Goal: Information Seeking & Learning: Learn about a topic

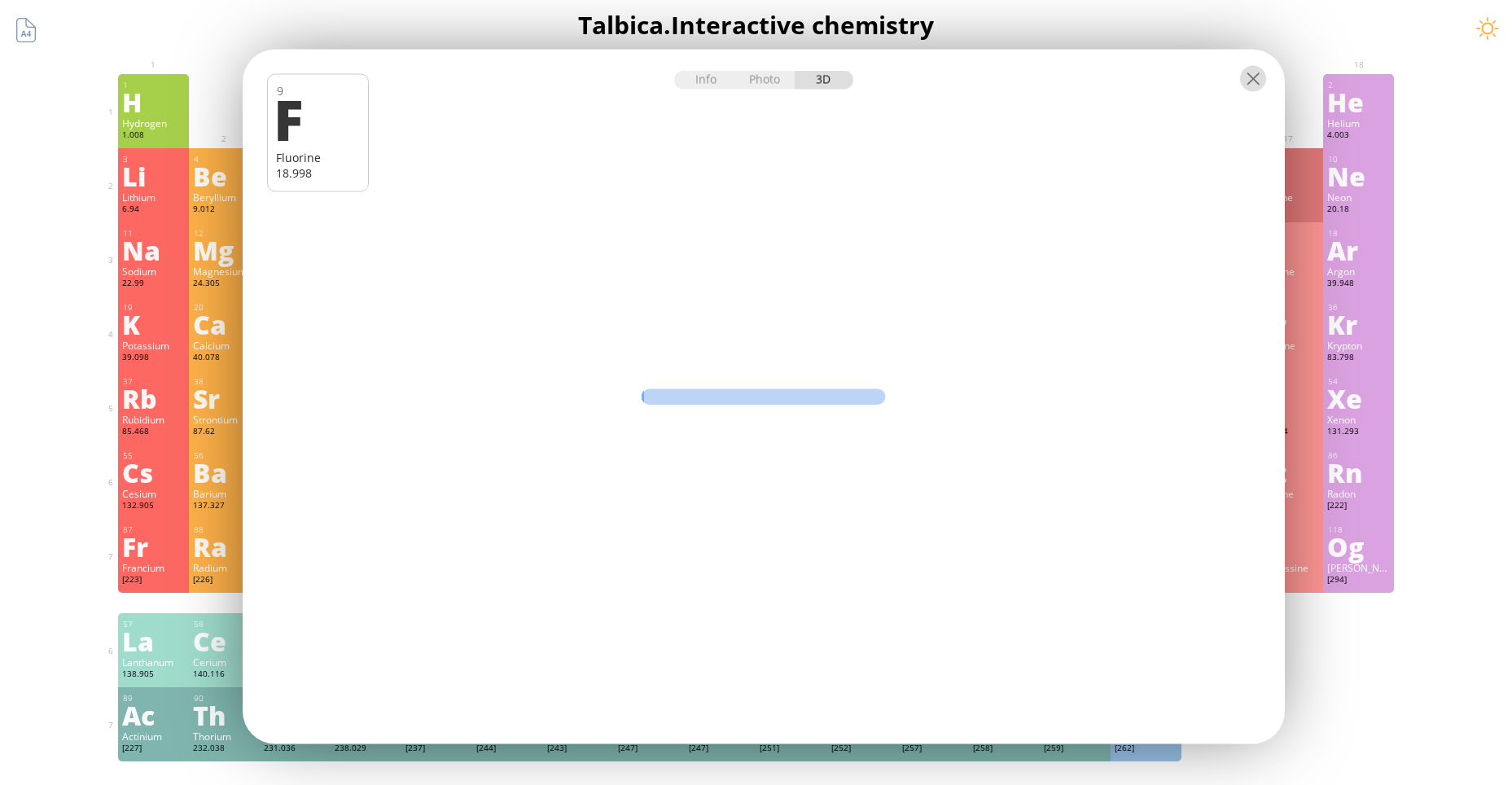
click at [1250, 76] on div at bounding box center [1253, 79] width 26 height 26
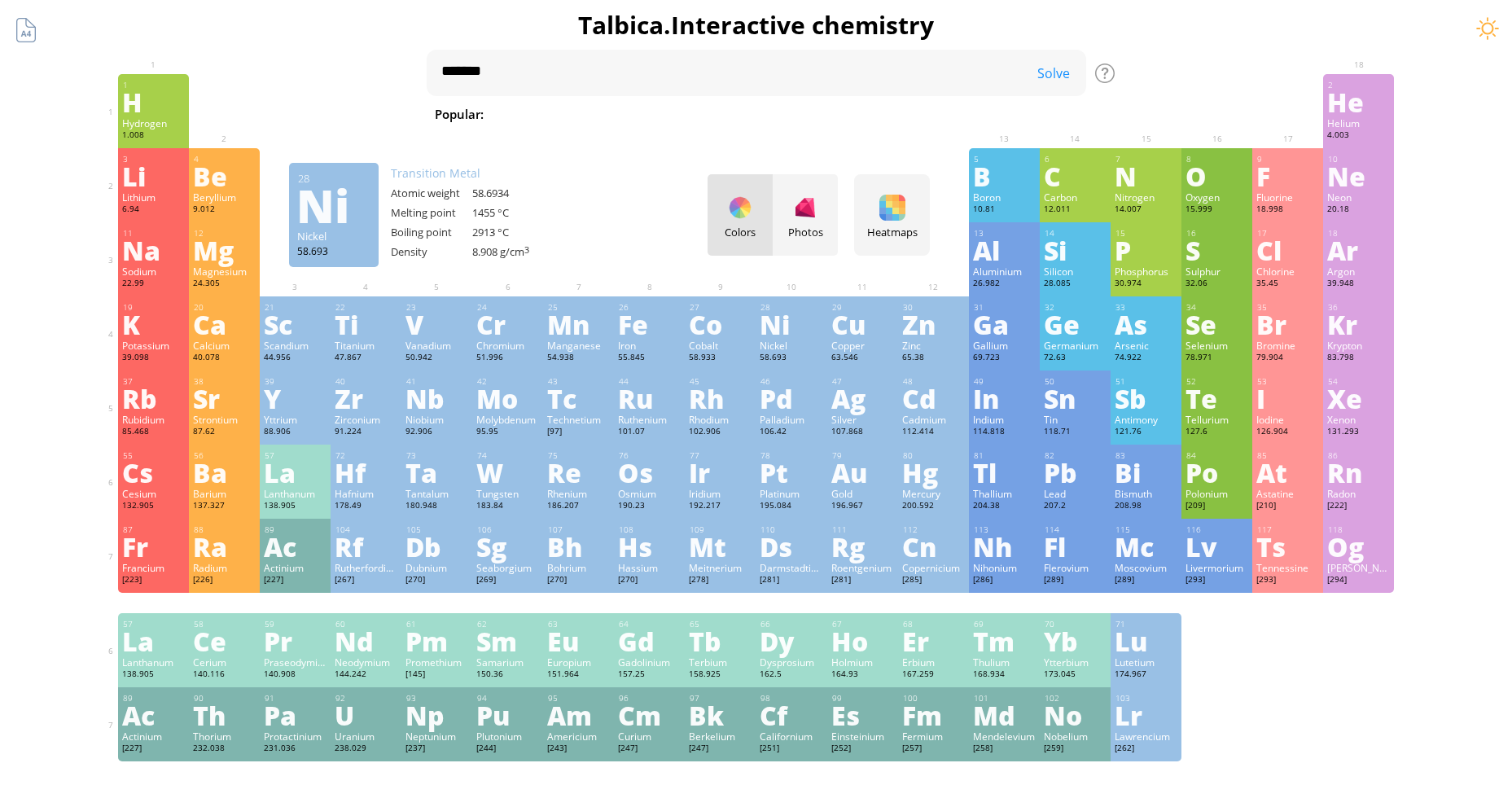
click at [808, 310] on div "28" at bounding box center [791, 307] width 62 height 11
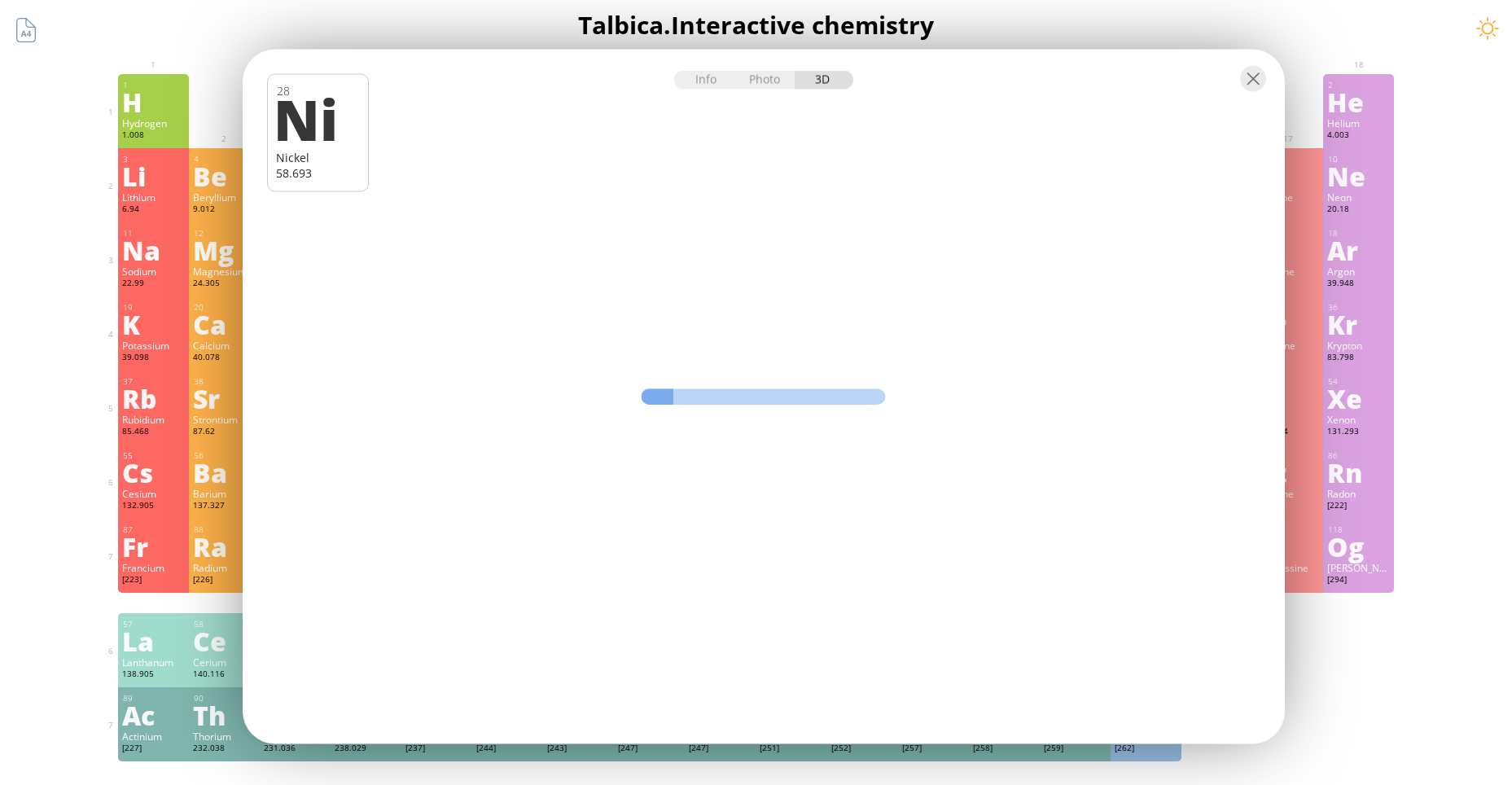
click at [710, 84] on ya-tr-span "Info" at bounding box center [706, 79] width 21 height 16
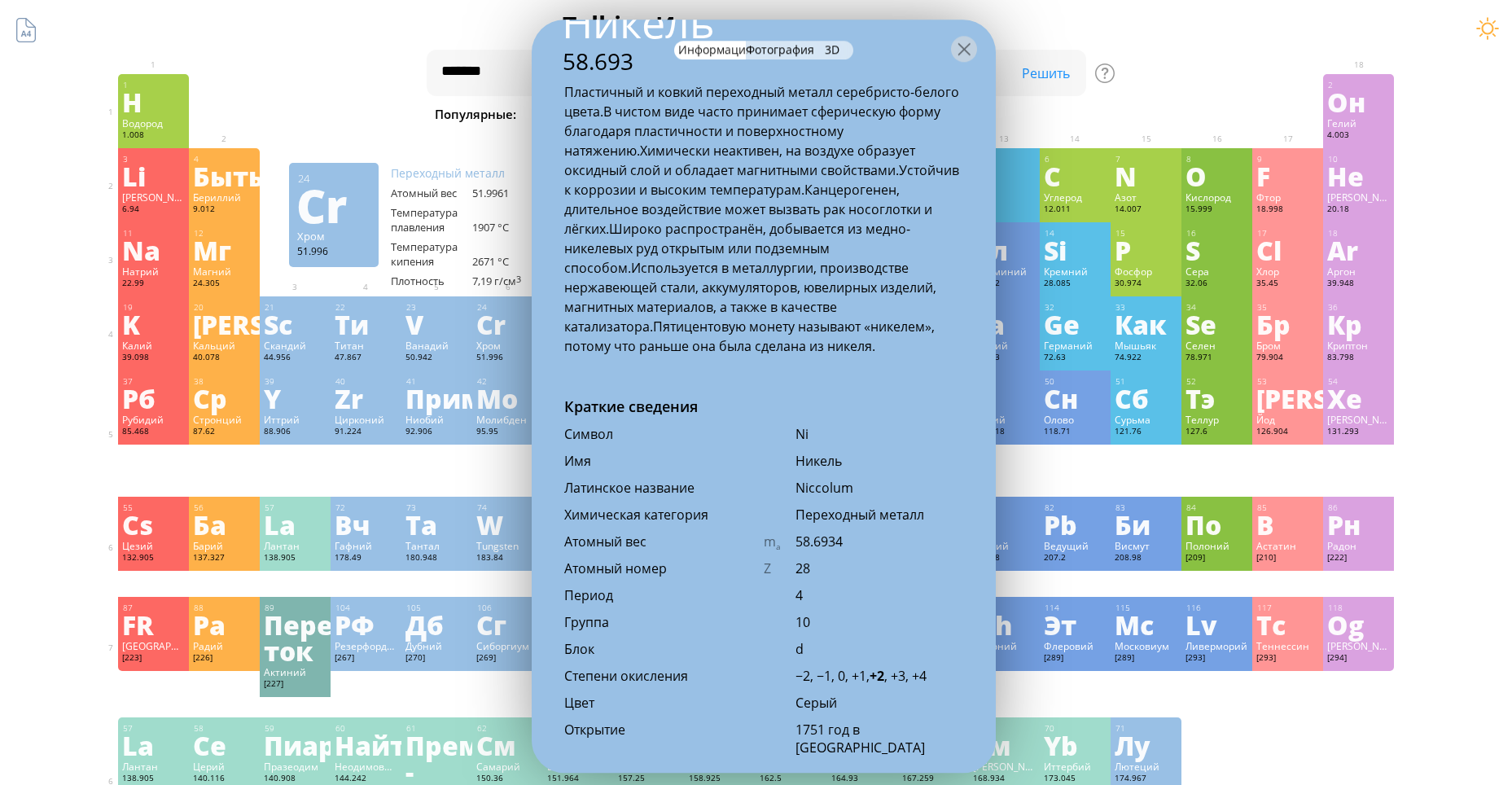
scroll to position [326, 0]
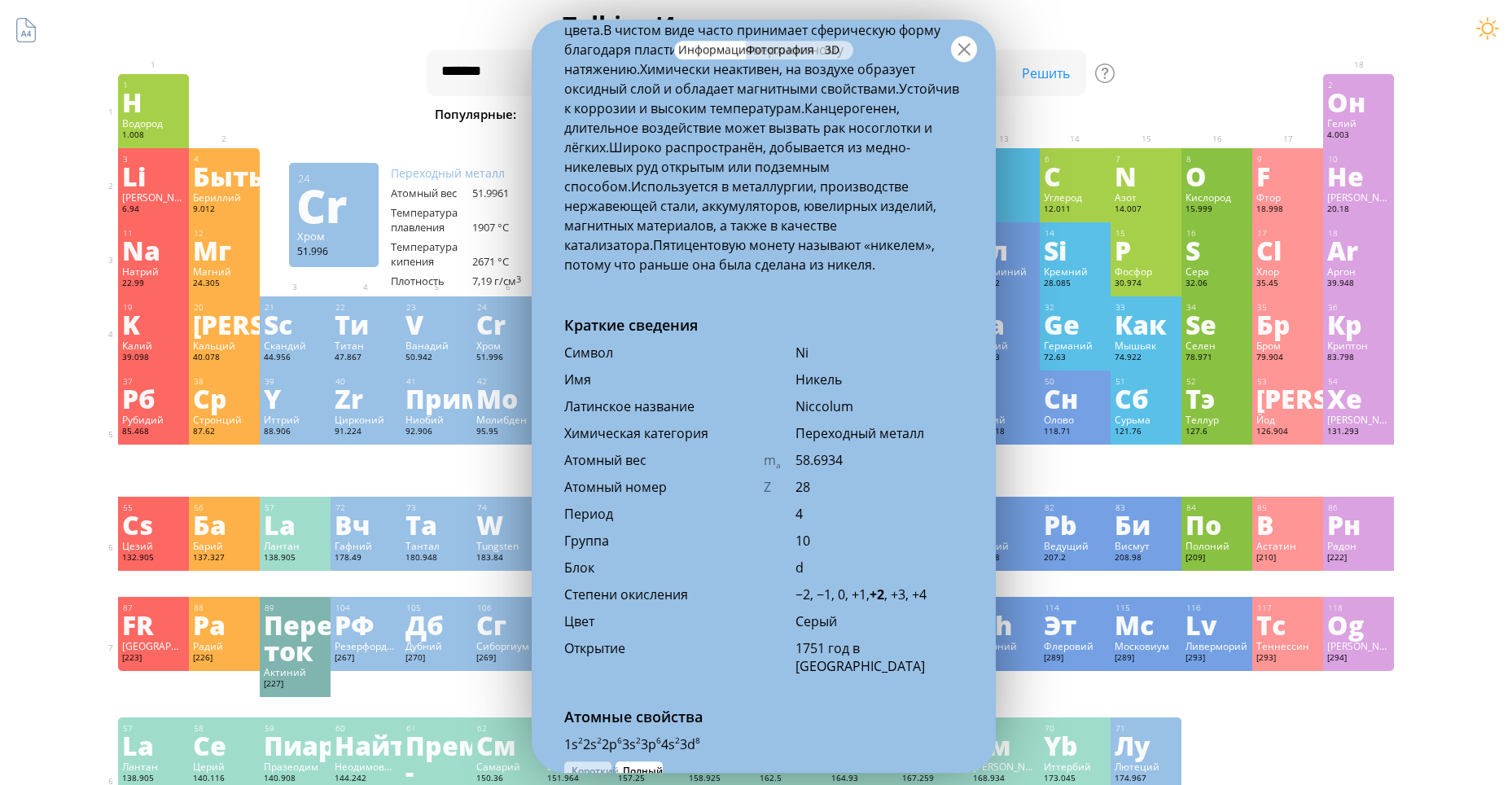
click at [974, 48] on div at bounding box center [964, 49] width 26 height 26
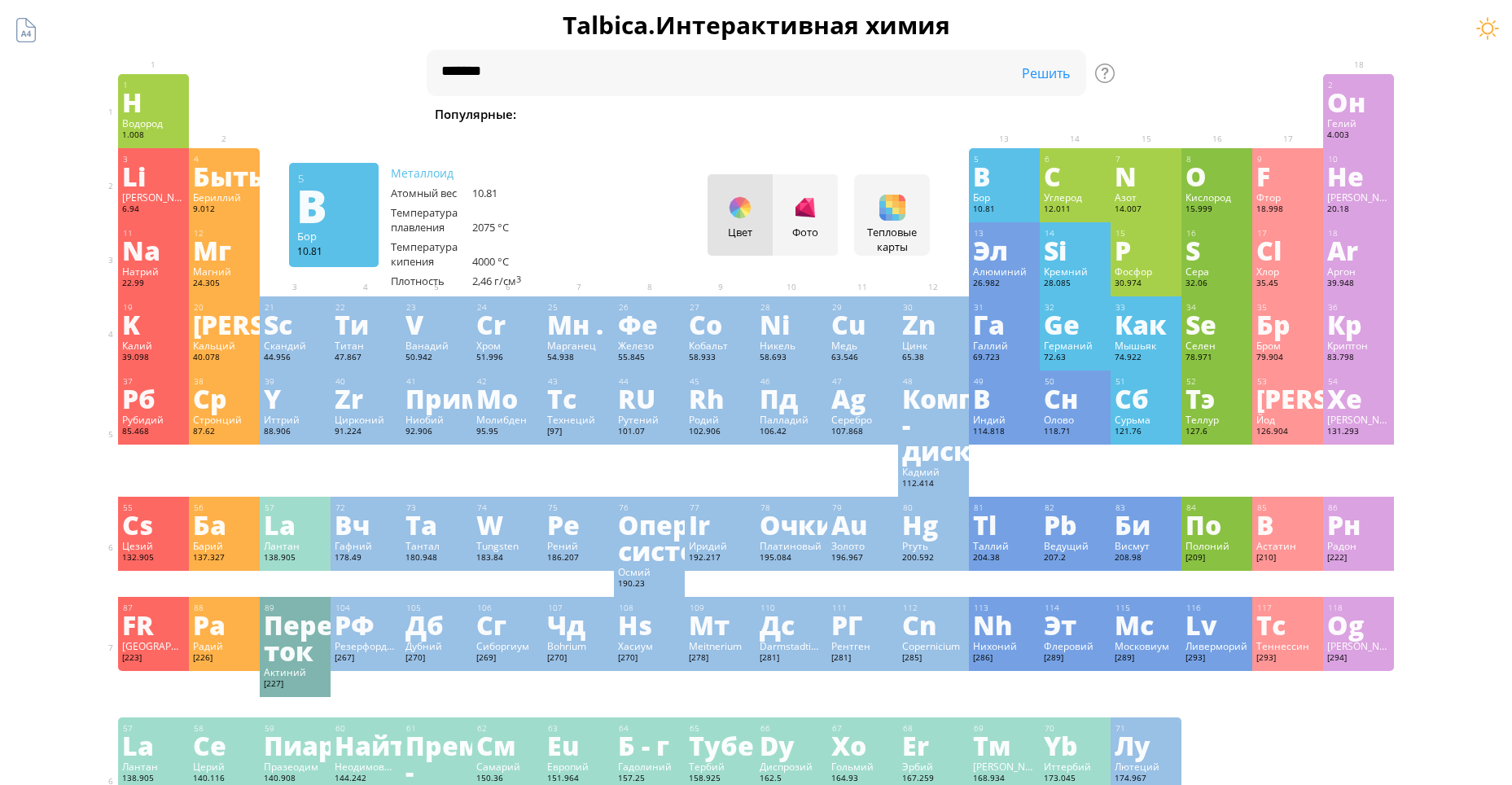
click at [1021, 166] on div "B" at bounding box center [1004, 176] width 63 height 26
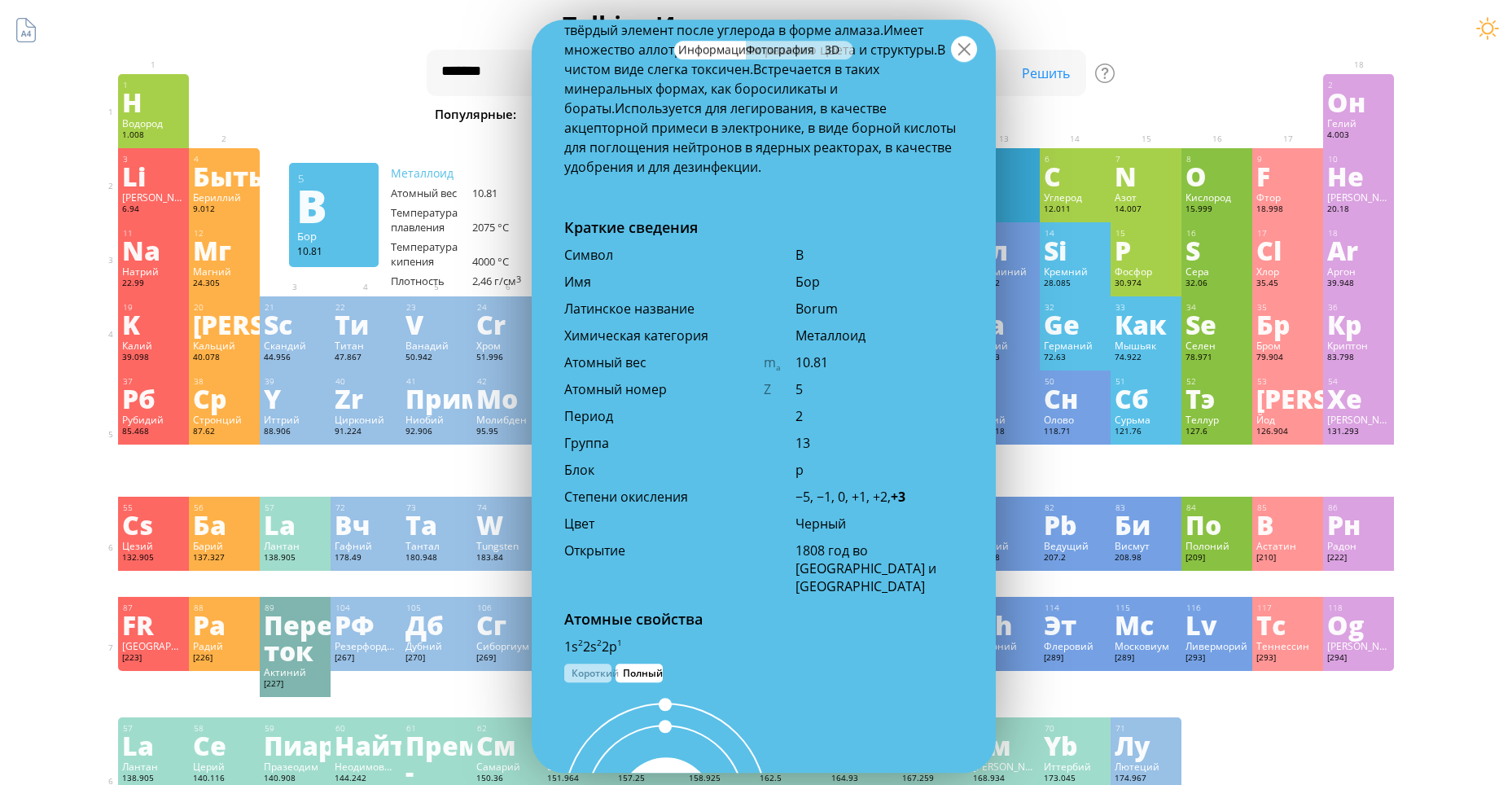
click at [974, 48] on div at bounding box center [964, 49] width 26 height 26
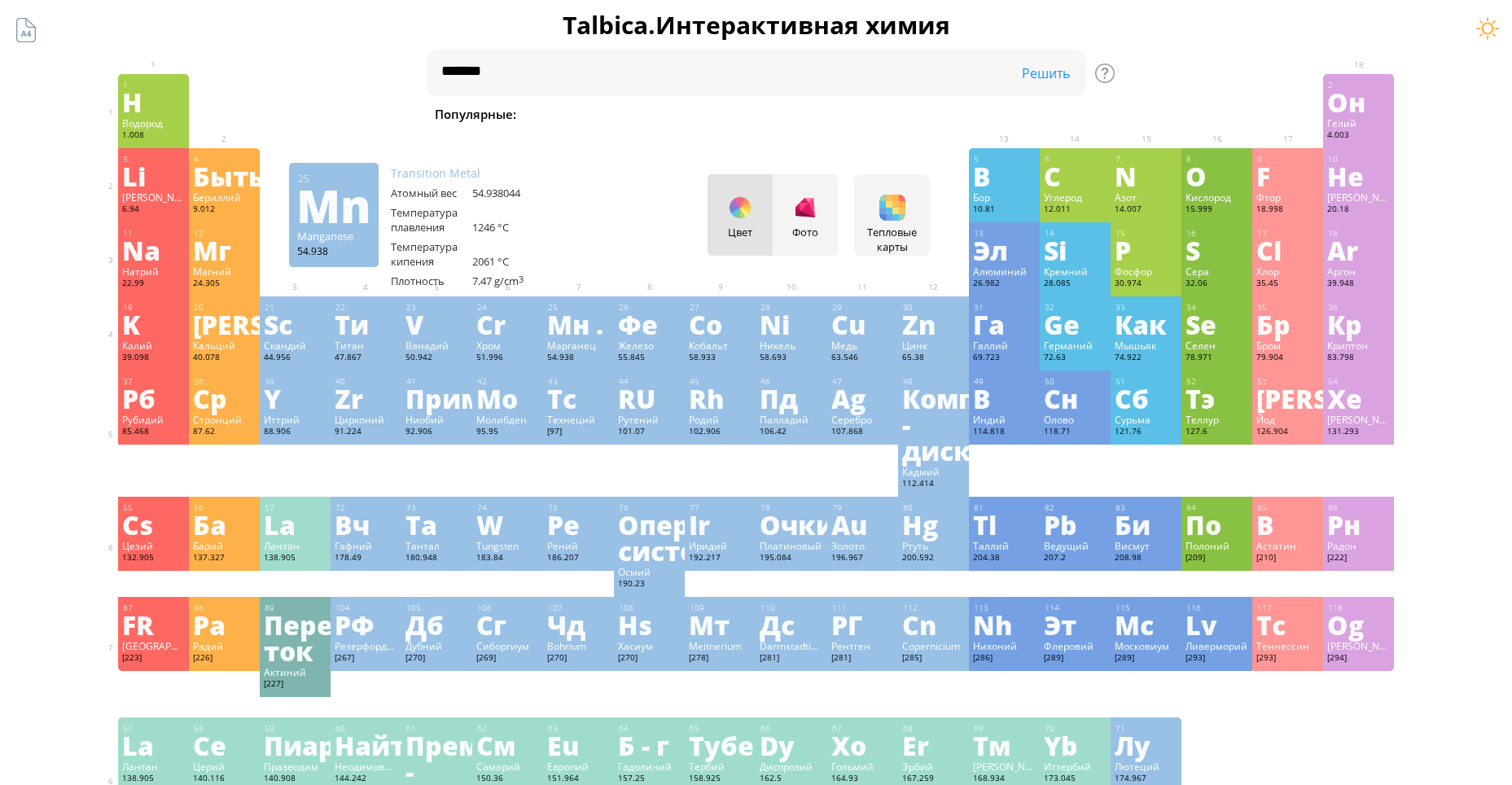
click at [550, 327] on div "25 Мн . Марганец 54.938 −3, −2, −1, 0, +1, +2, +3, +4, +5, +6, +7 −3, −2, −1, 0…" at bounding box center [578, 333] width 70 height 74
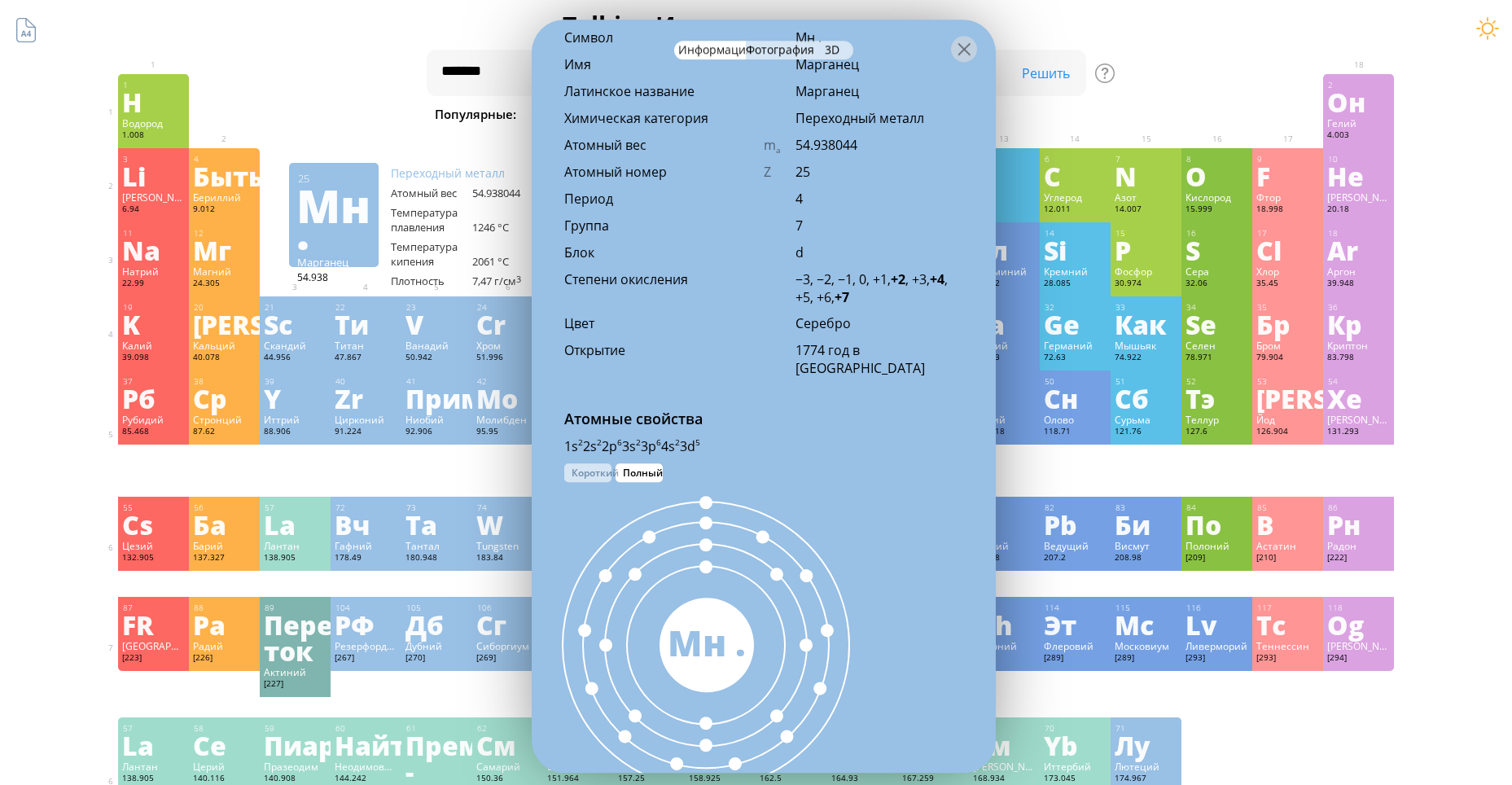
scroll to position [733, 0]
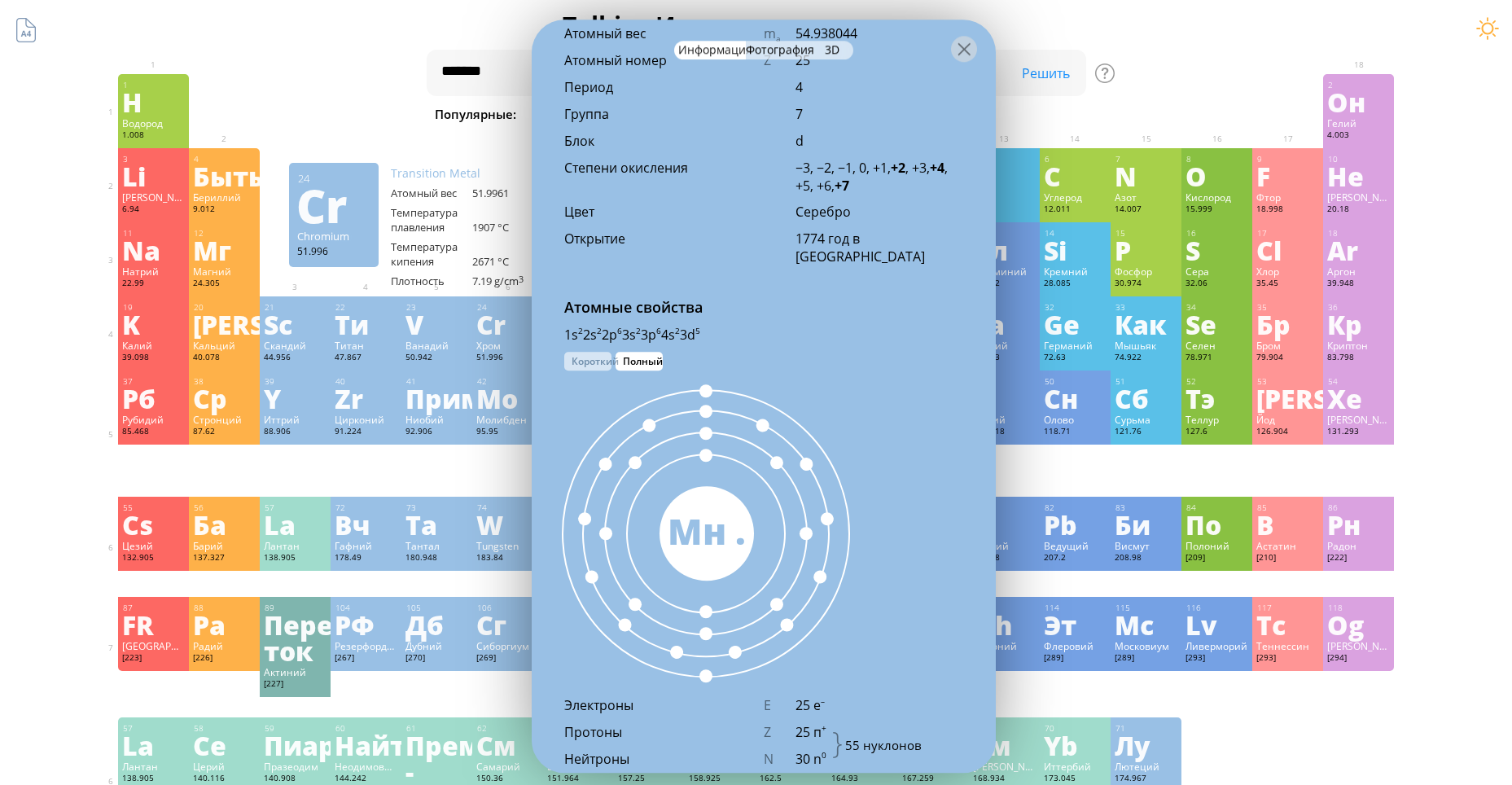
click at [1086, 64] on div "Решить [PERSON_NAME] Показать информацию" at bounding box center [1045, 73] width 81 height 18
click at [960, 55] on div at bounding box center [964, 49] width 26 height 26
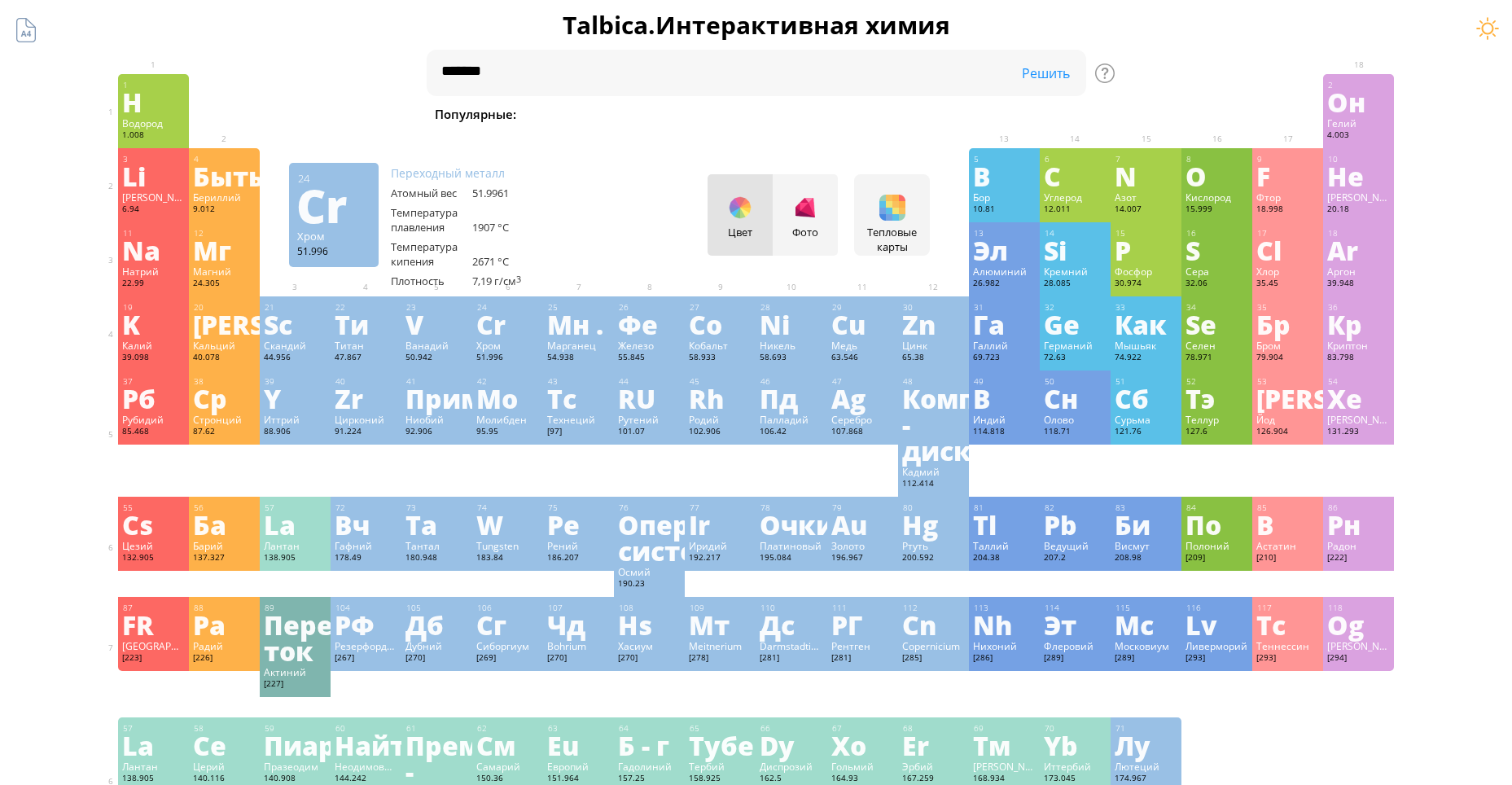
click at [614, 214] on div "3 [PERSON_NAME] 6.94 −1, +1 −1, +1 180.54 °C 1342 °C 0.535 g/cm 3 [He]2s 1 4 Бы…" at bounding box center [756, 185] width 1277 height 74
click at [926, 223] on div "Тепловые карты Heatmaps Normal mode Melting point Boiling point Density Atomic …" at bounding box center [892, 215] width 76 height 81
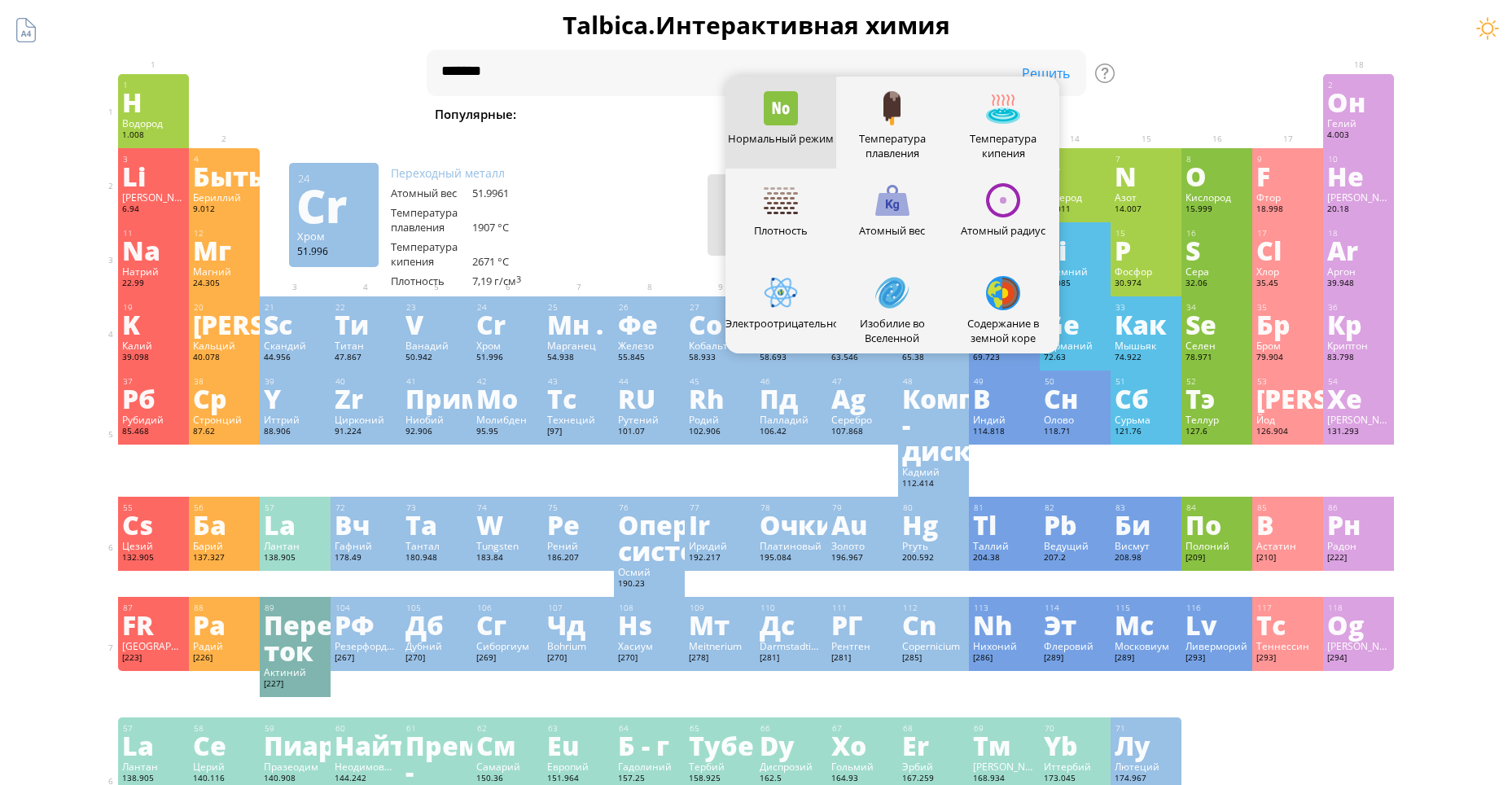
click at [564, 203] on div "3 [PERSON_NAME] 6.94 −1, +1 −1, +1 180.54 °C 1342 °C 0.535 g/cm 3 [He]2s 1 4 Бы…" at bounding box center [756, 185] width 1277 height 74
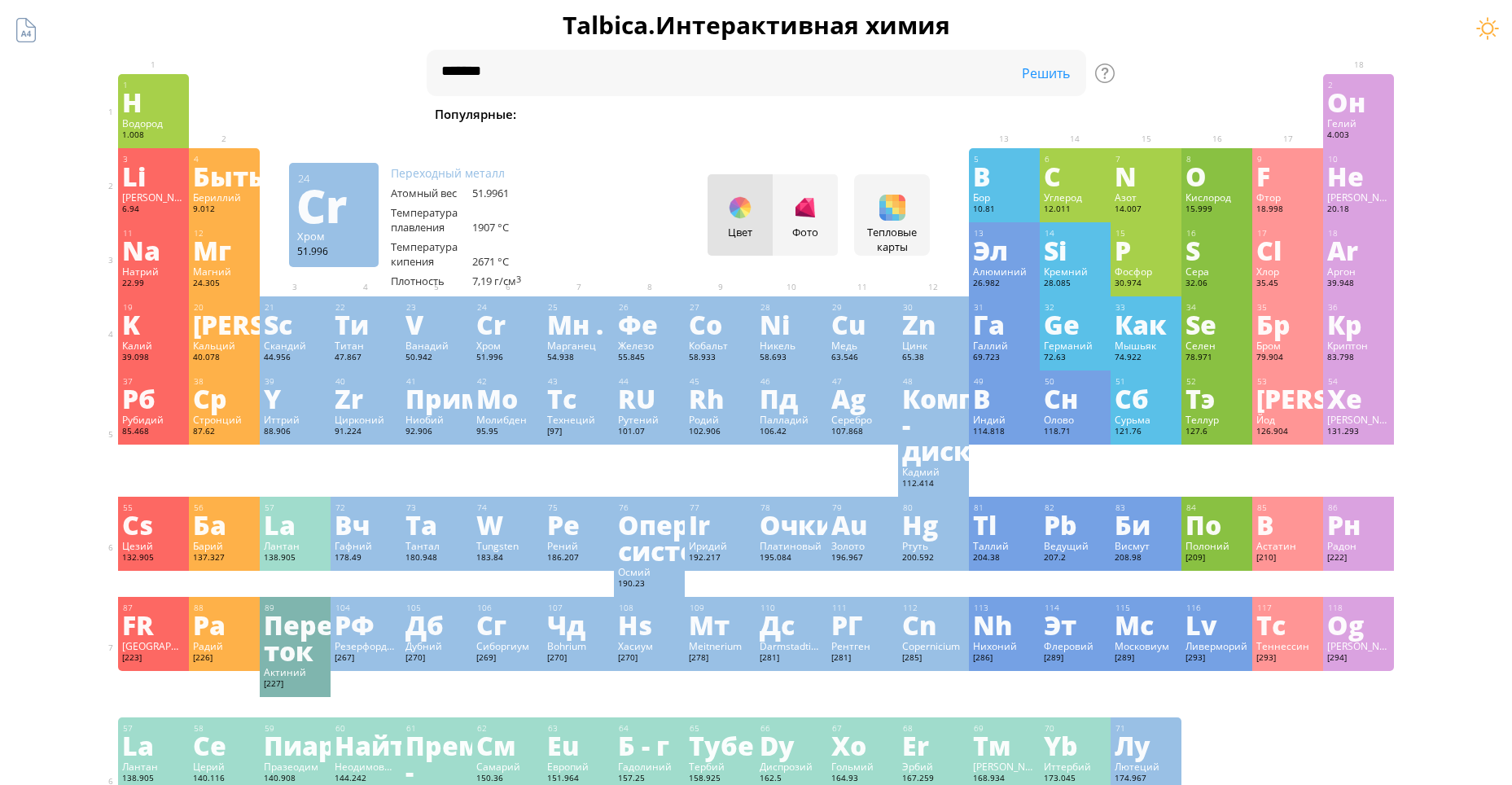
click at [655, 196] on div "3 [PERSON_NAME] 6.94 −1, +1 −1, +1 180.54 °C 1342 °C 0.535 g/cm 3 [He]2s 1 4 Бы…" at bounding box center [756, 185] width 1277 height 74
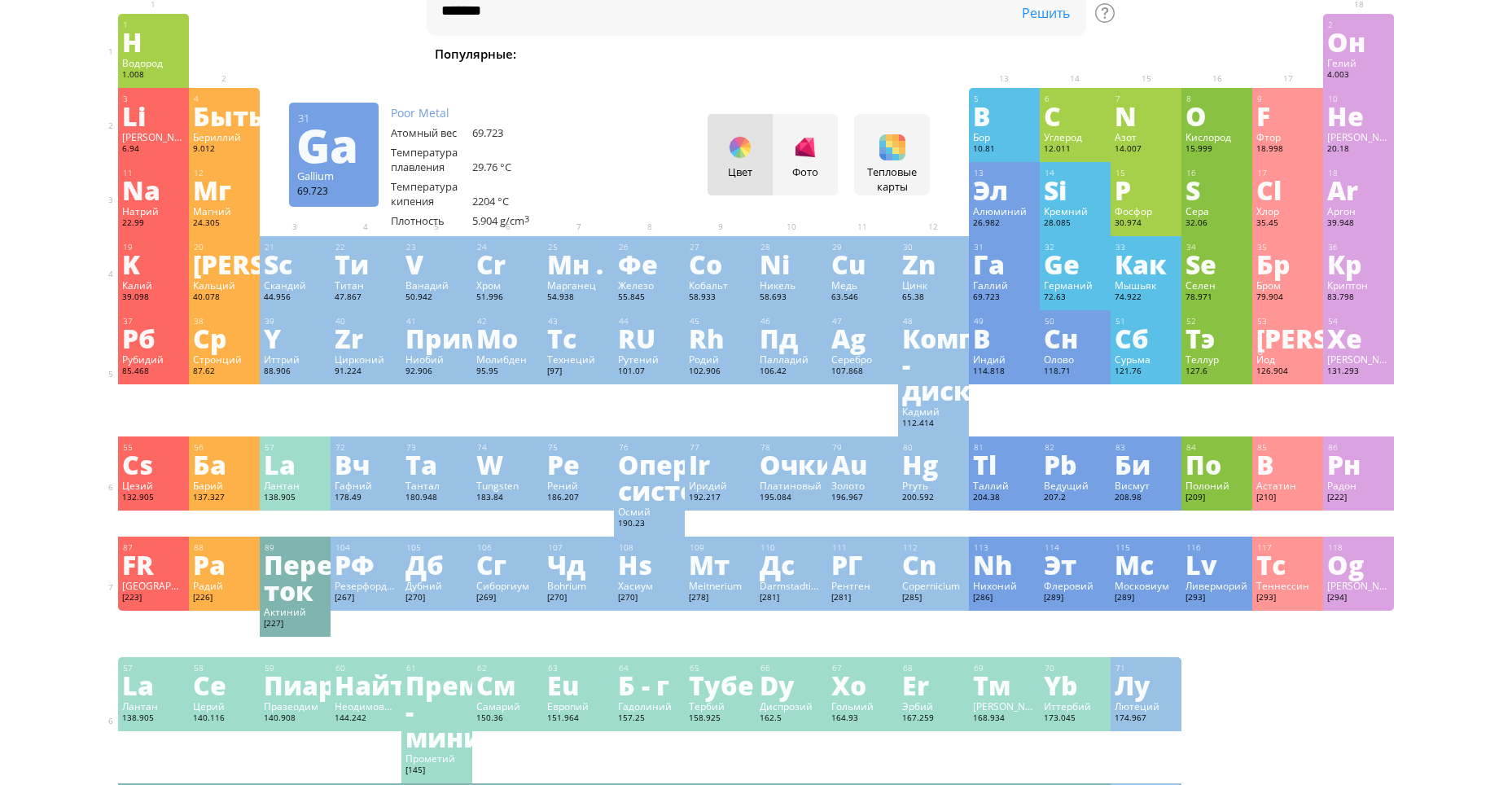
scroll to position [0, 0]
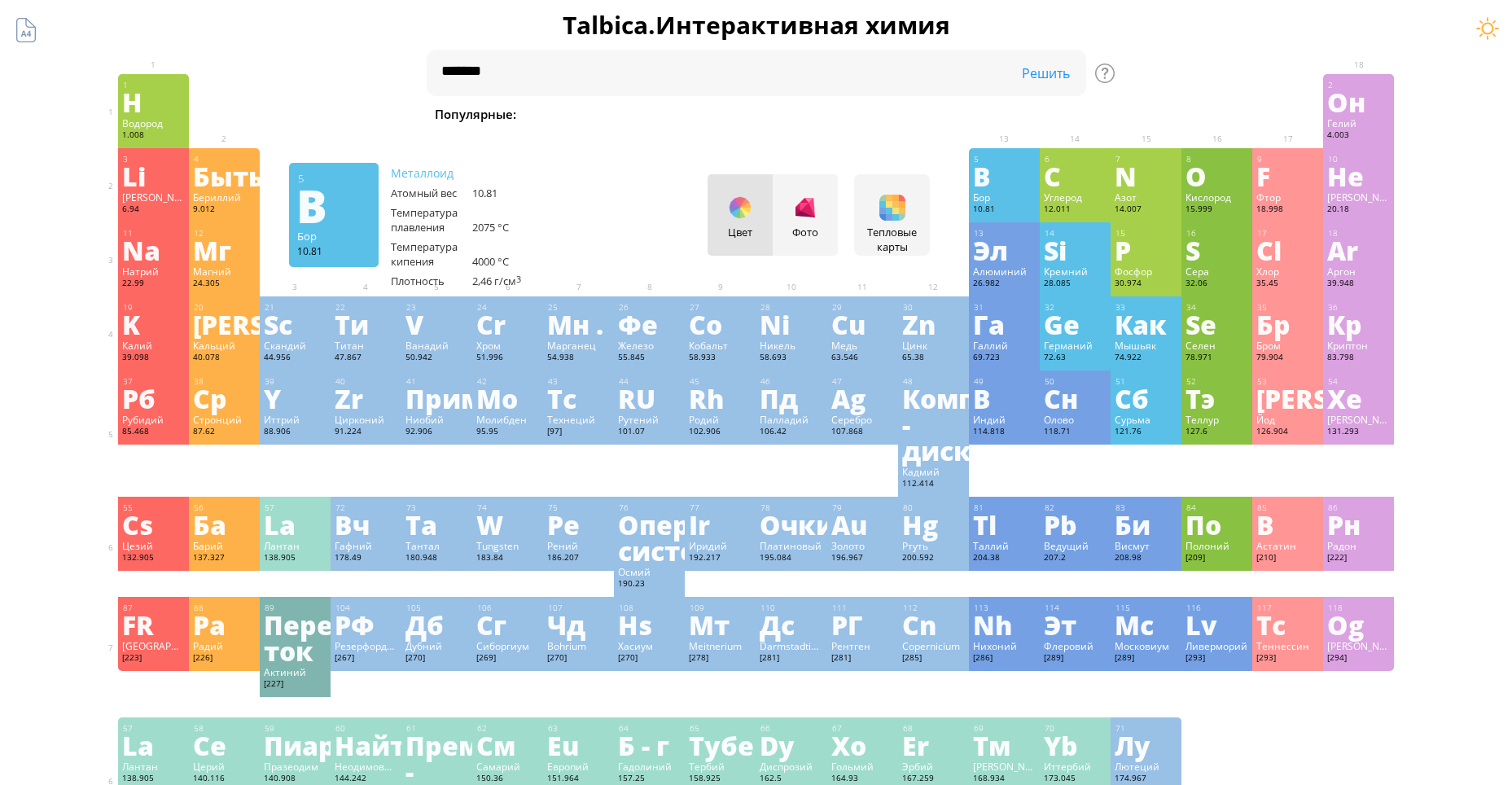
click at [724, 208] on div "Цвет Фото" at bounding box center [773, 215] width 130 height 81
click at [745, 209] on div "Цвет Фото" at bounding box center [773, 215] width 130 height 81
click at [893, 208] on div at bounding box center [893, 208] width 26 height 26
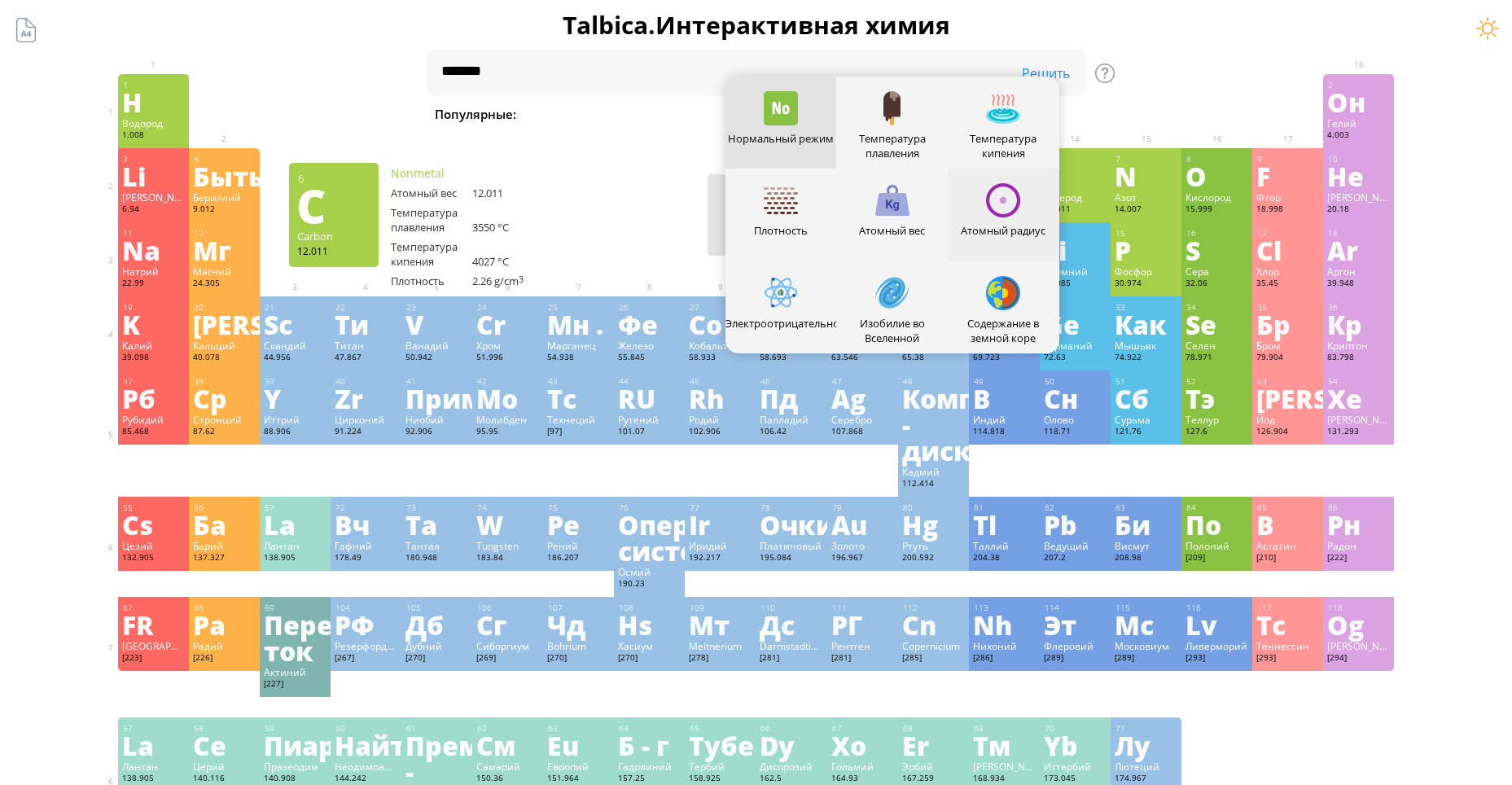
click at [1014, 207] on div at bounding box center [1003, 200] width 34 height 34
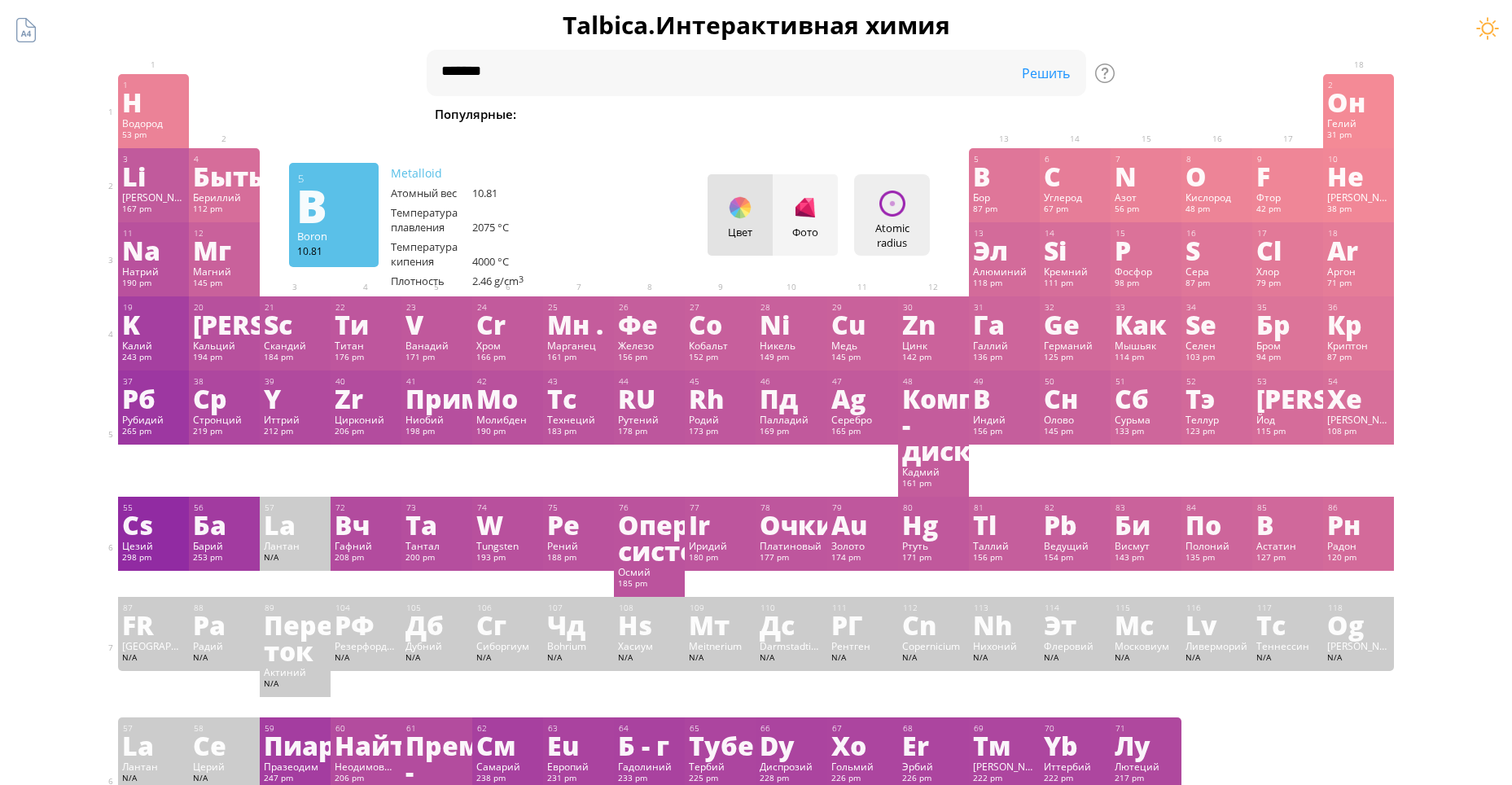
click at [883, 223] on div "Atomic radius" at bounding box center [892, 234] width 68 height 29
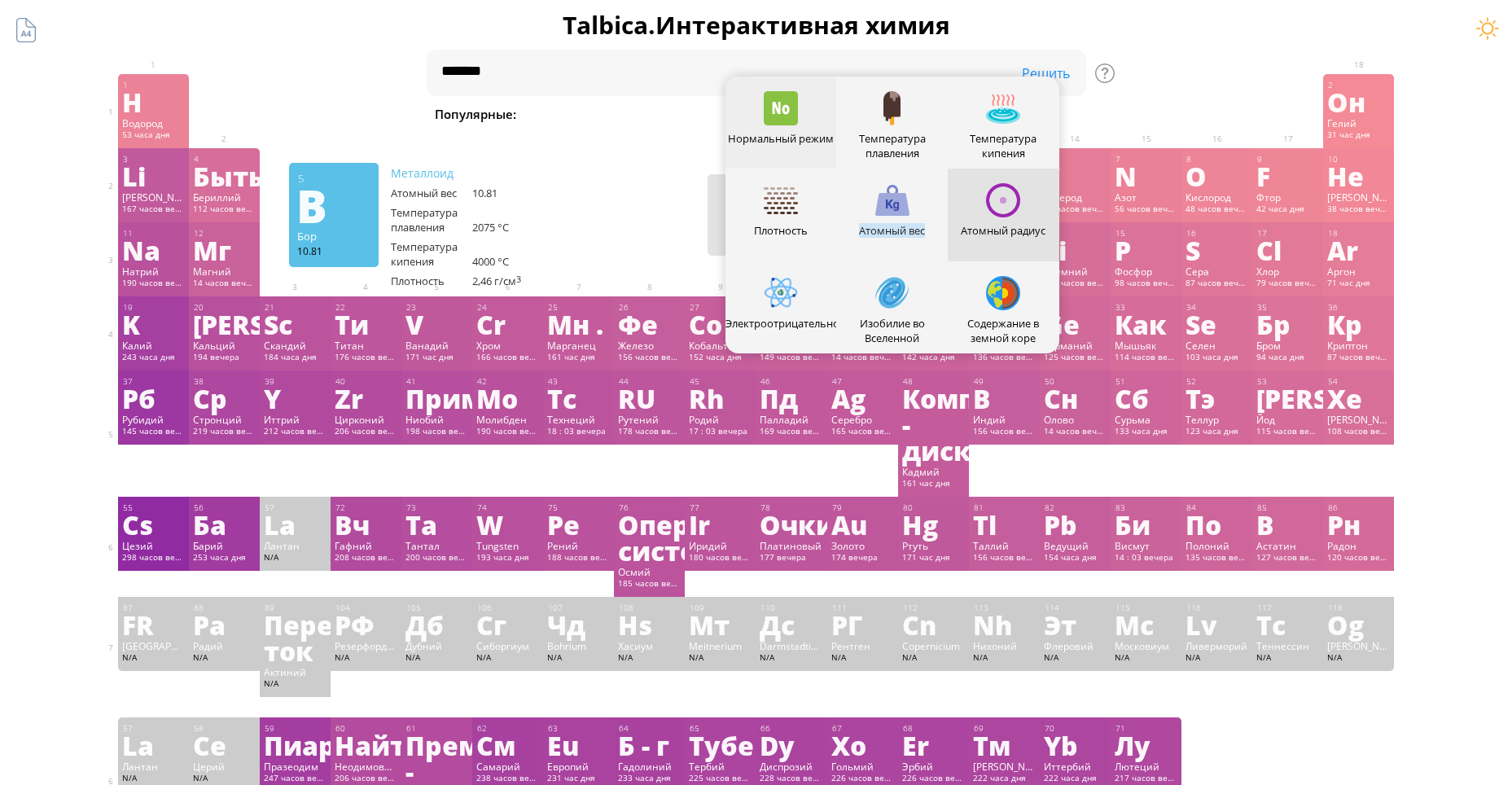
click at [775, 125] on div "Нормальный режим" at bounding box center [781, 122] width 112 height 92
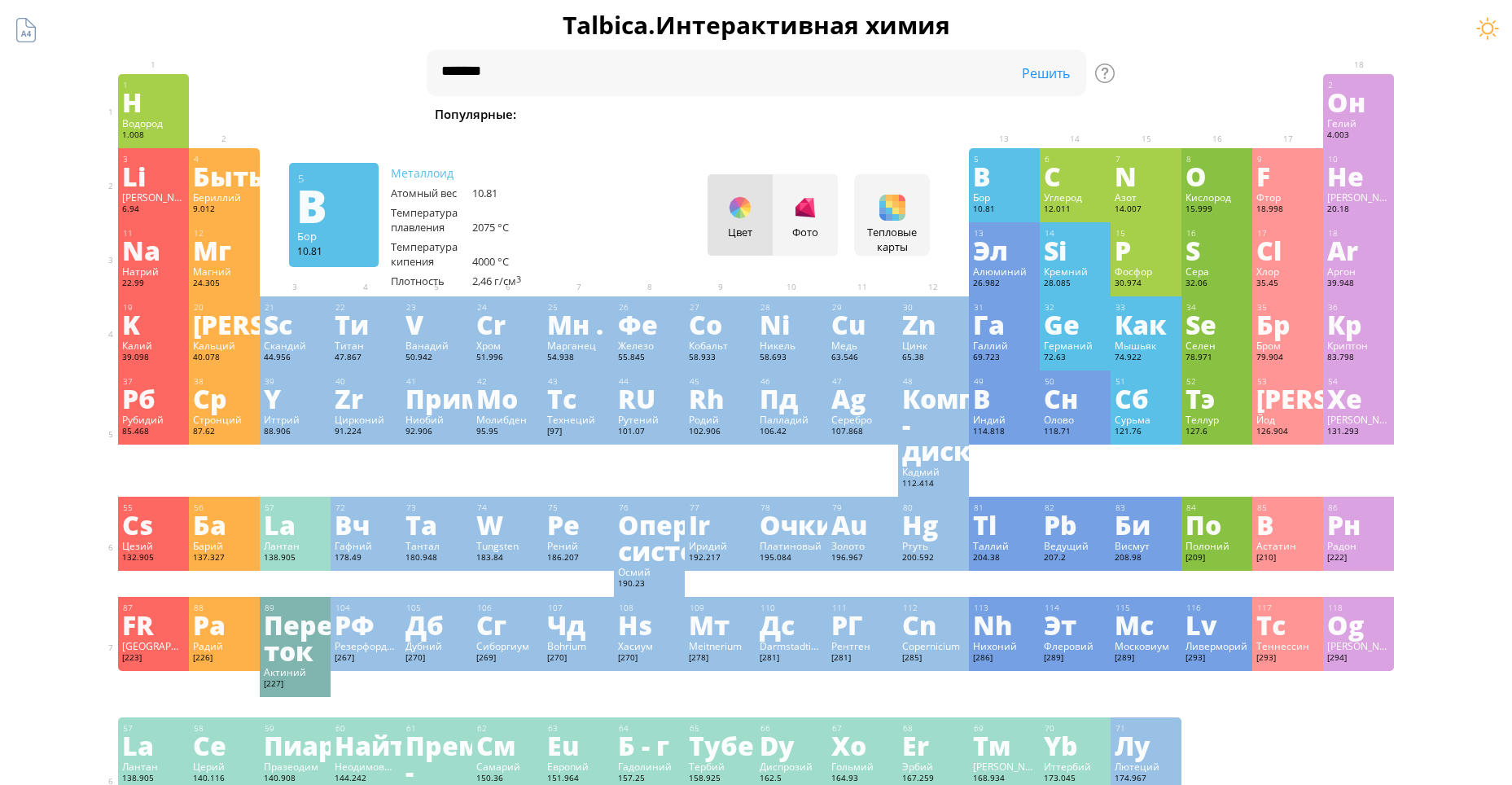
click at [1182, 93] on div at bounding box center [1145, 86] width 70 height 25
